Goal: Information Seeking & Learning: Learn about a topic

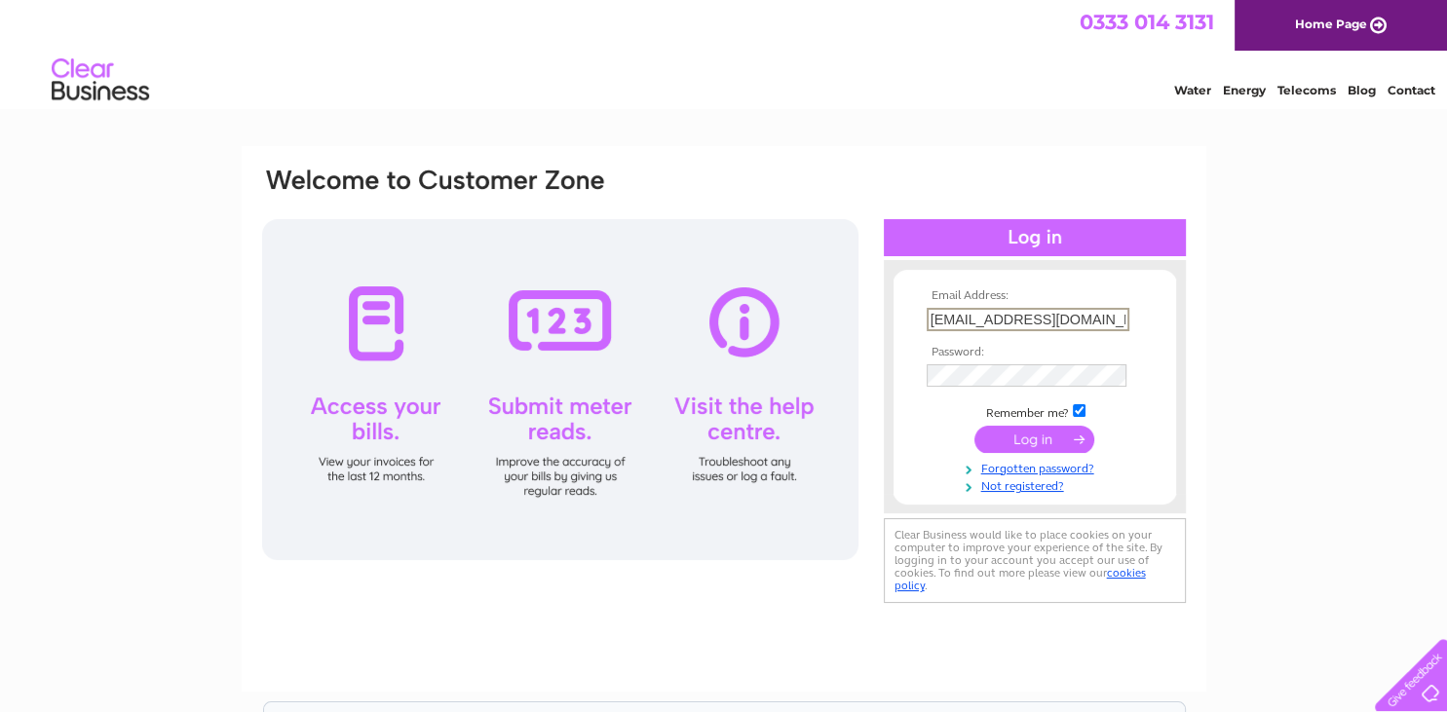
type input "[EMAIL_ADDRESS][DOMAIN_NAME]"
click at [1028, 440] on input "submit" at bounding box center [1034, 438] width 120 height 27
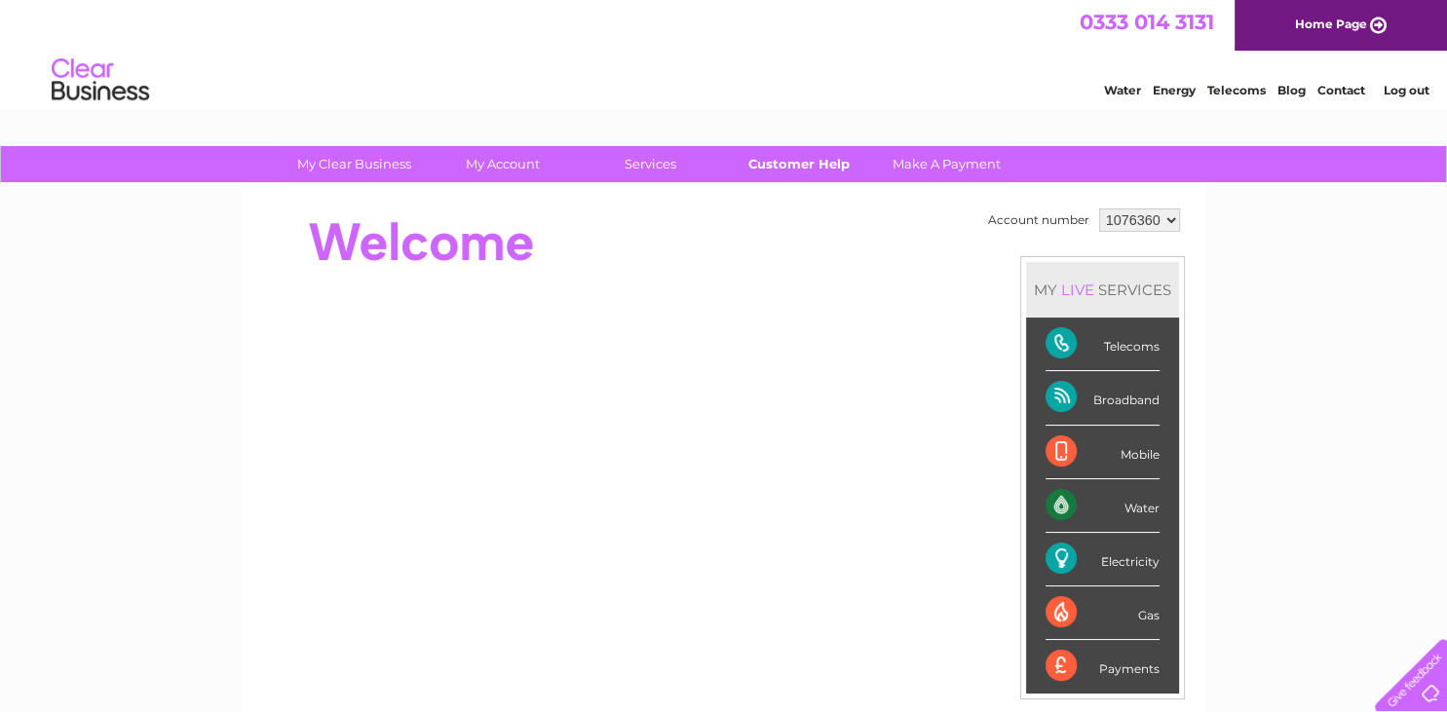
click at [797, 162] on link "Customer Help" at bounding box center [798, 164] width 161 height 36
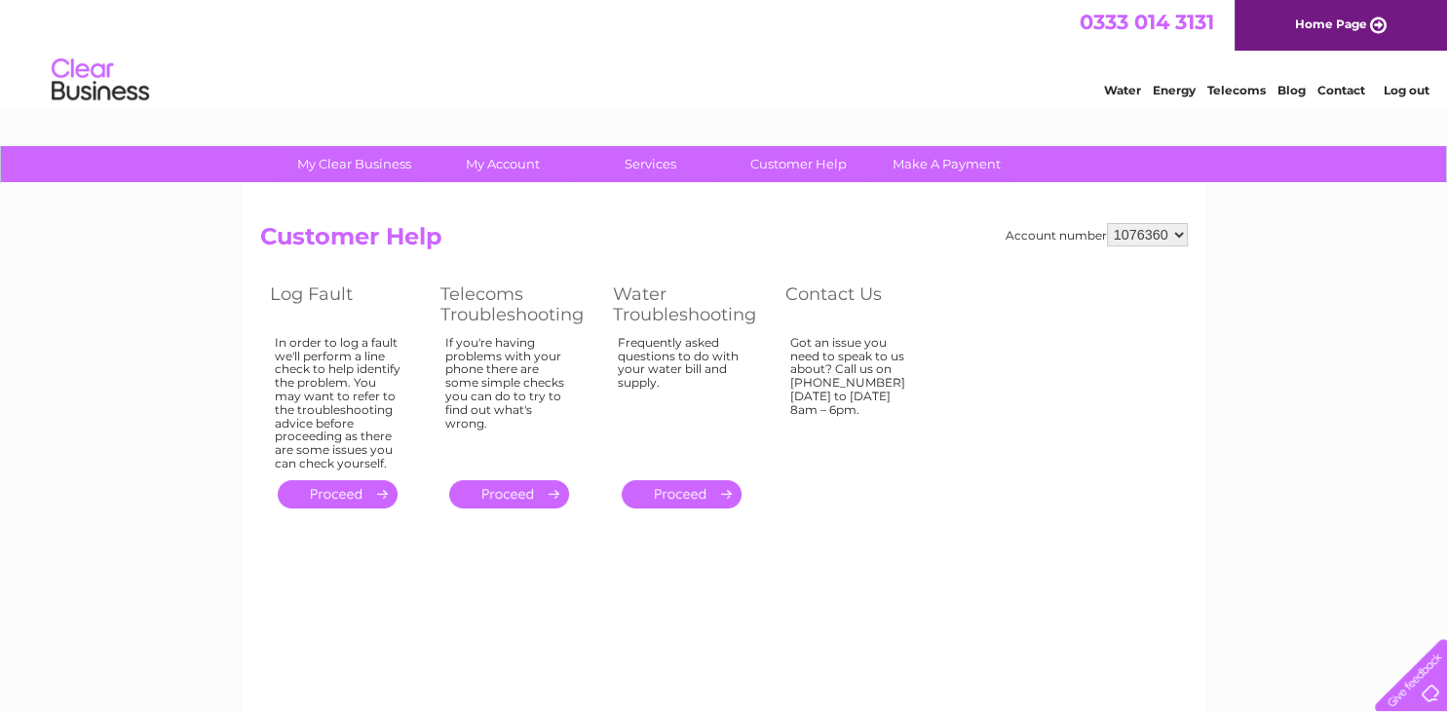
click at [1166, 95] on link "Energy" at bounding box center [1173, 90] width 43 height 15
